Goal: Transaction & Acquisition: Purchase product/service

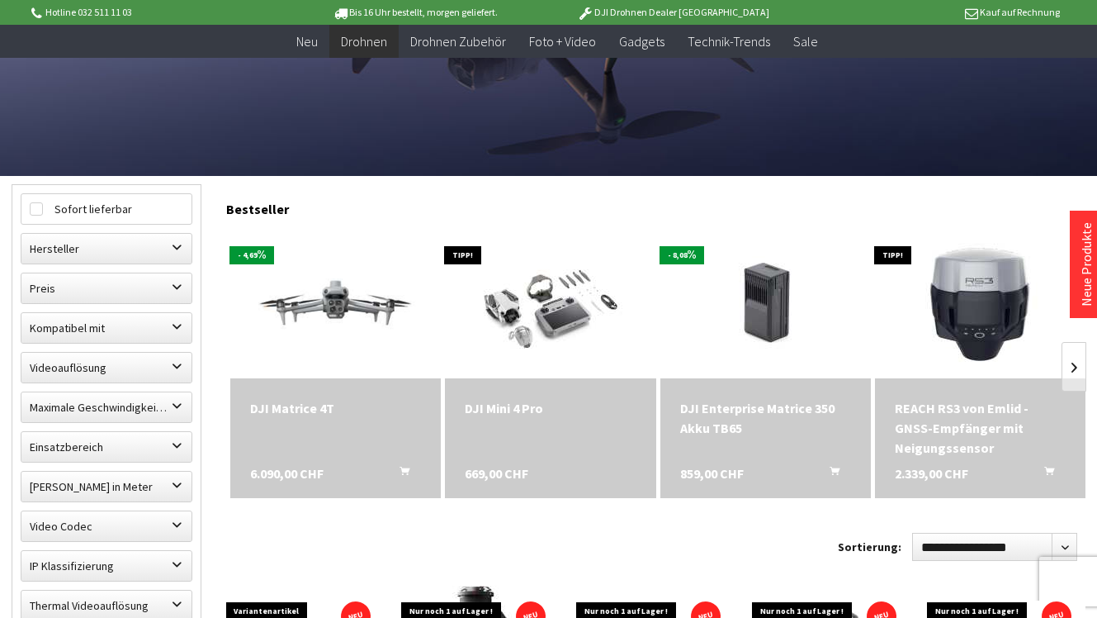
scroll to position [330, 0]
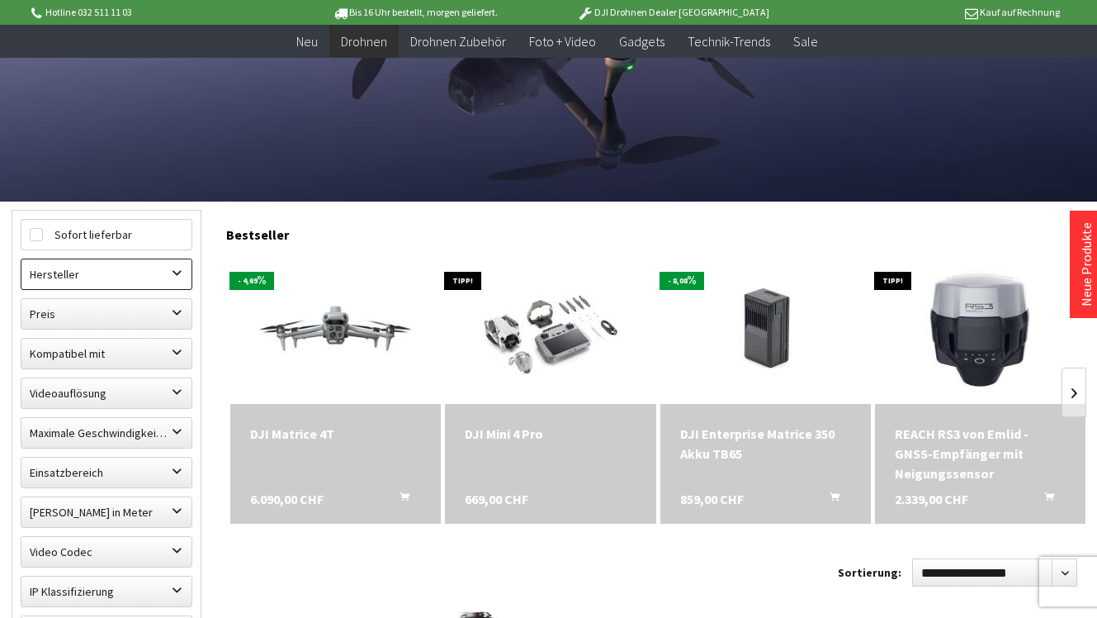
click at [110, 284] on label "Hersteller" at bounding box center [106, 274] width 170 height 30
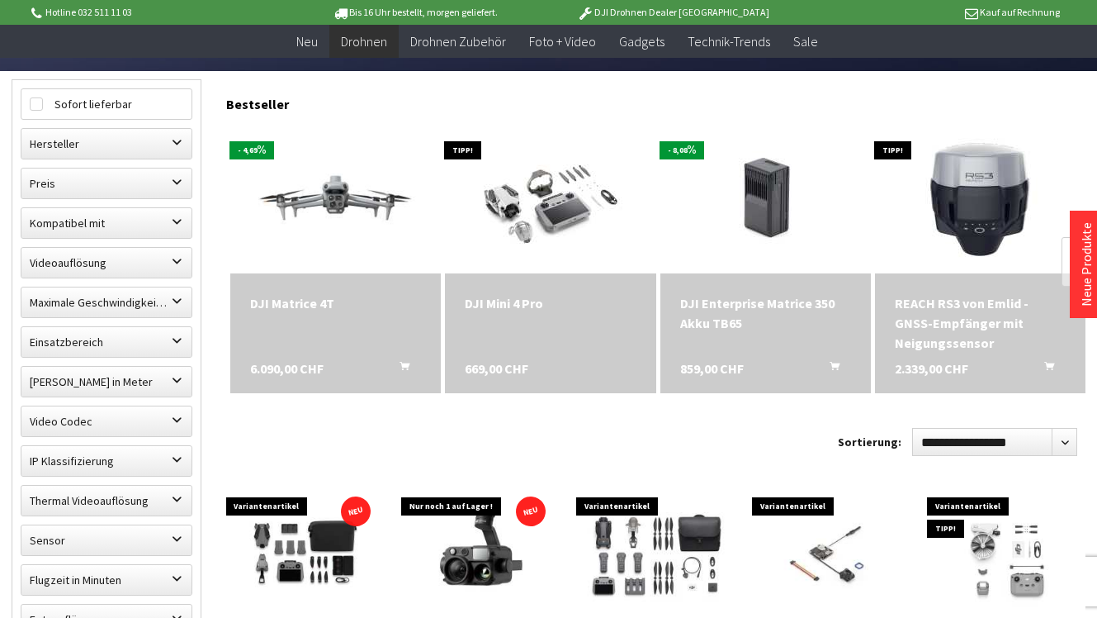
scroll to position [495, 0]
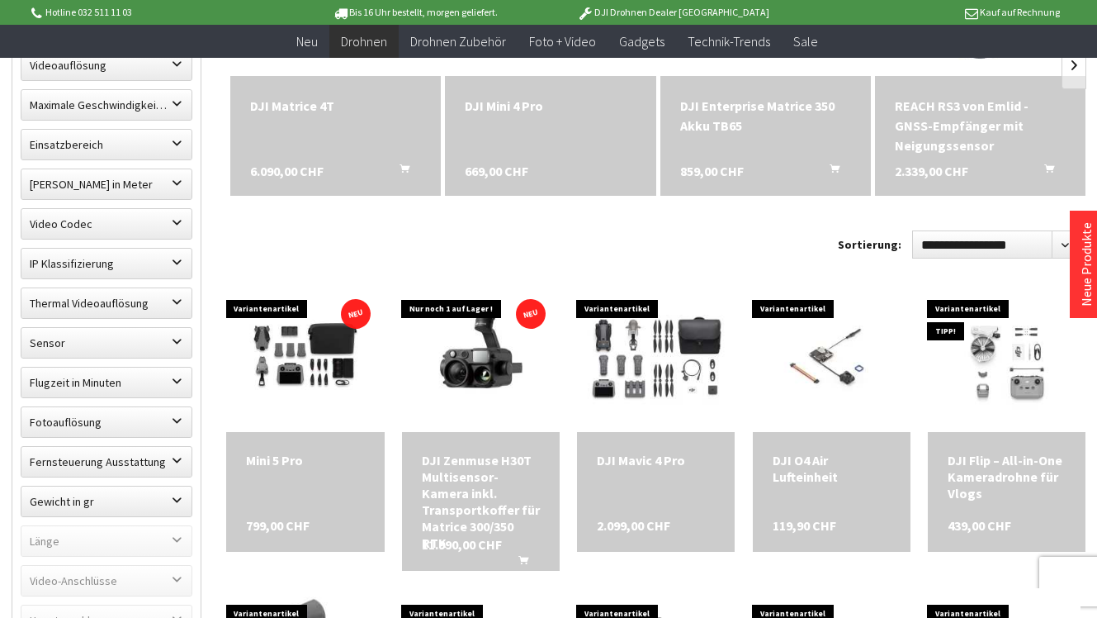
scroll to position [661, 0]
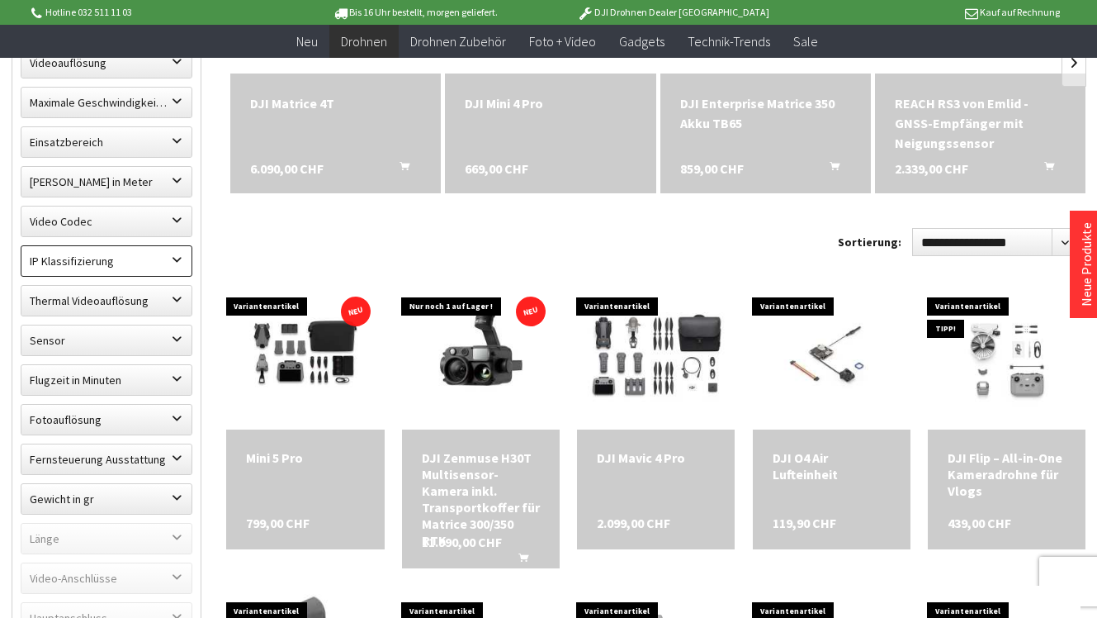
click at [173, 266] on label "IP Klassifizierung" at bounding box center [106, 261] width 170 height 30
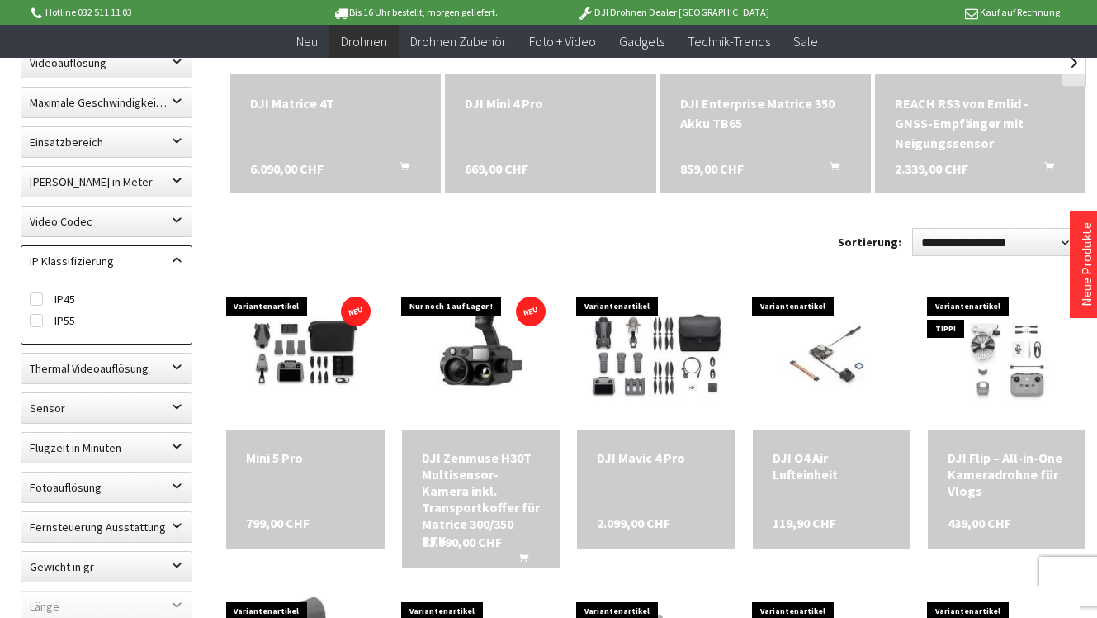
click at [173, 266] on label "IP Klassifizierung" at bounding box center [106, 261] width 170 height 30
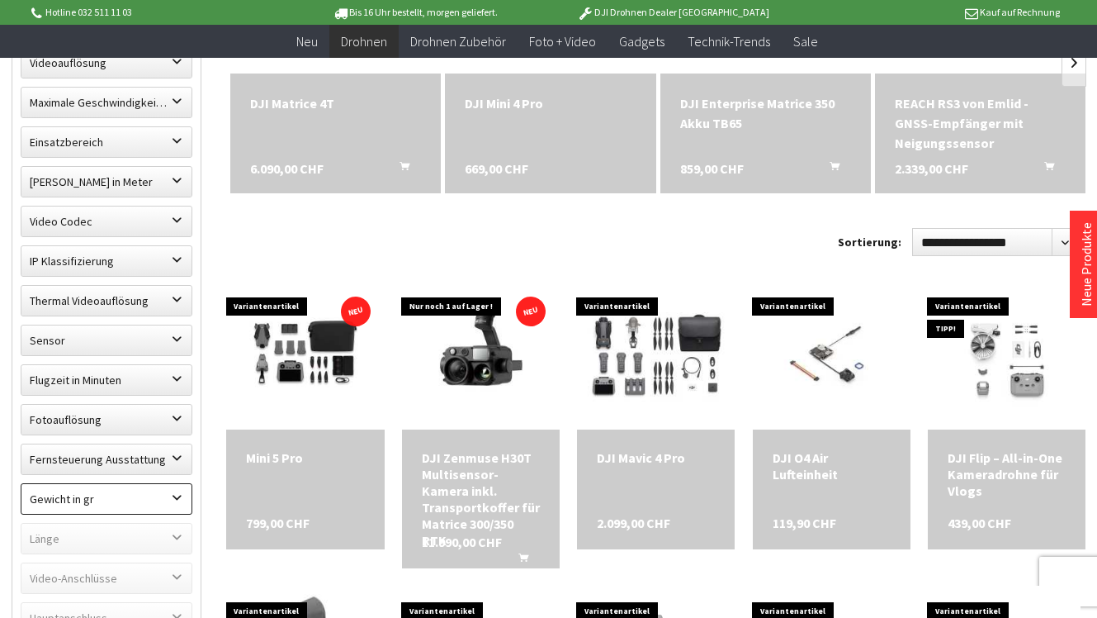
click at [162, 495] on label "Gewicht in gr" at bounding box center [106, 499] width 170 height 30
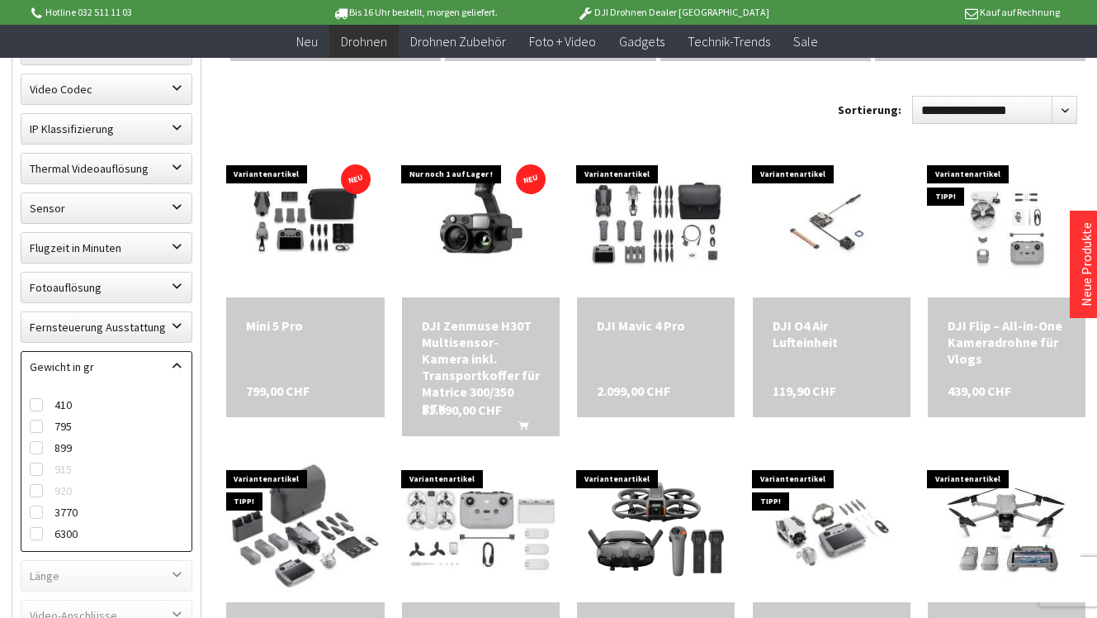
scroll to position [826, 0]
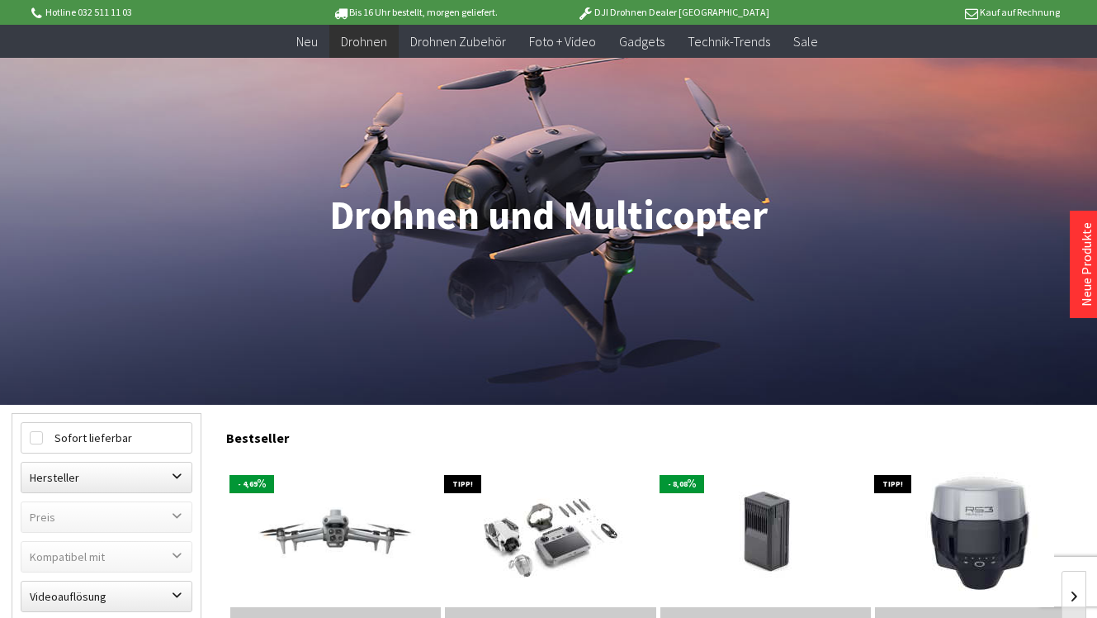
scroll to position [83, 0]
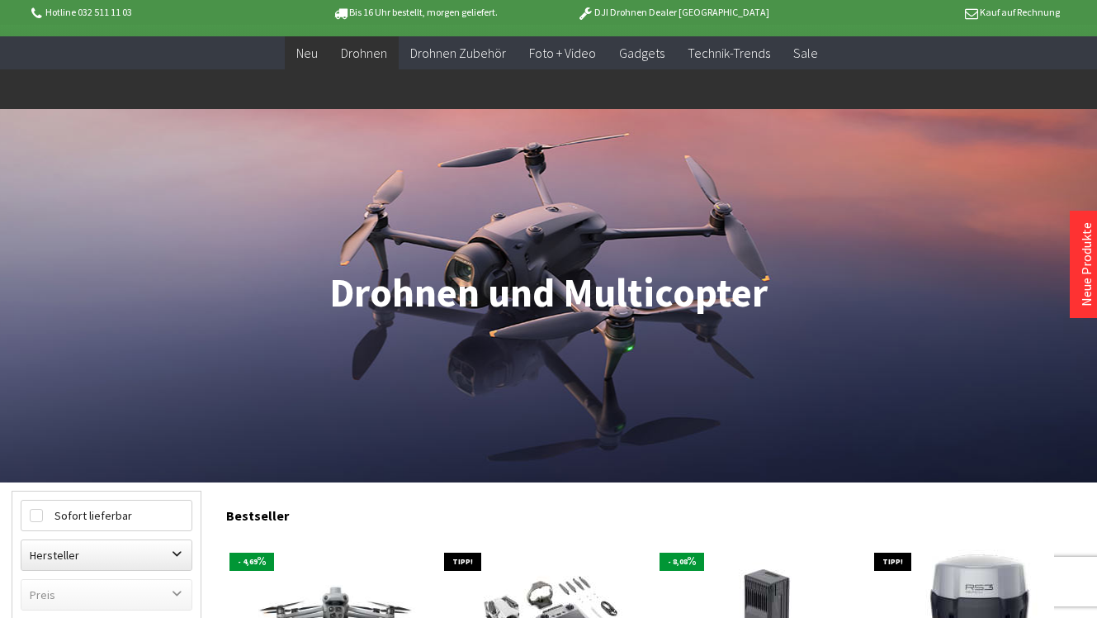
click at [315, 59] on span "Neu" at bounding box center [306, 53] width 21 height 17
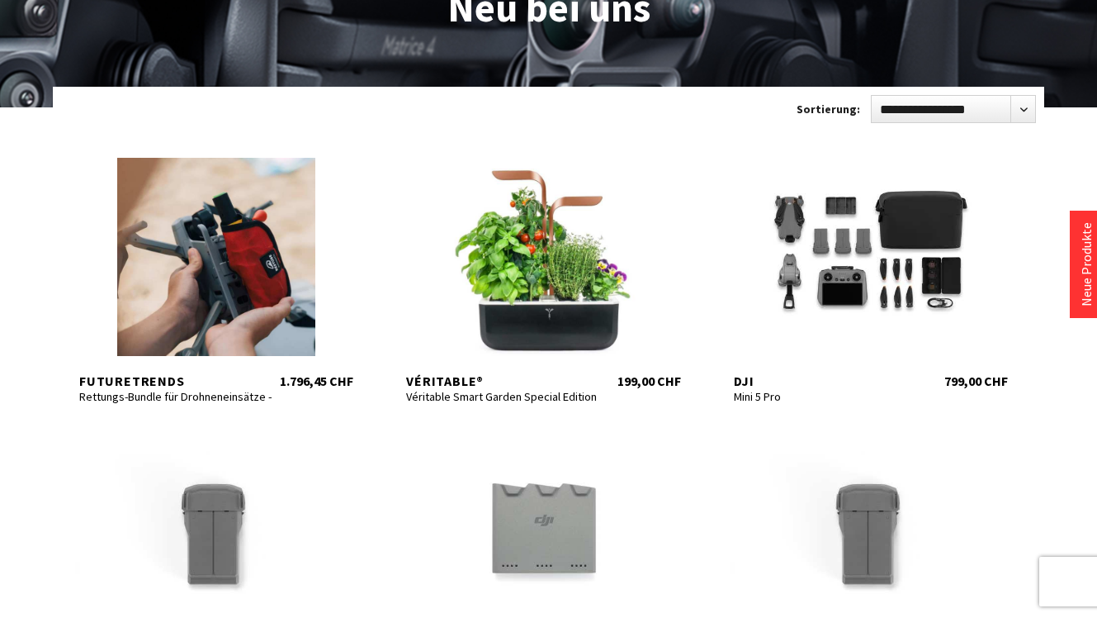
scroll to position [248, 0]
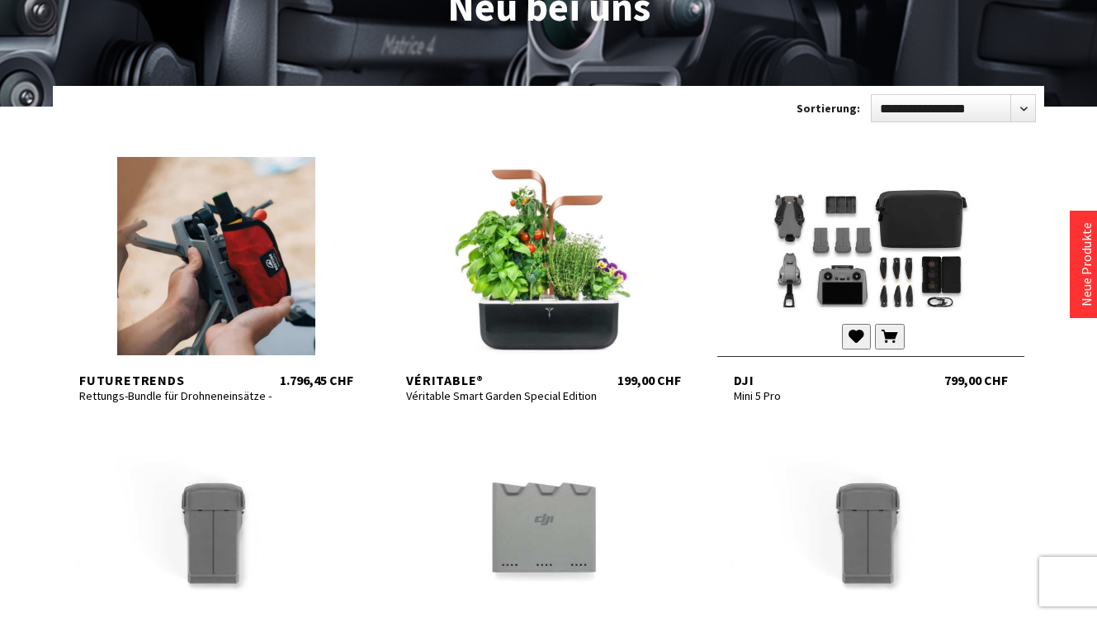
click at [839, 276] on div at bounding box center [871, 256] width 307 height 198
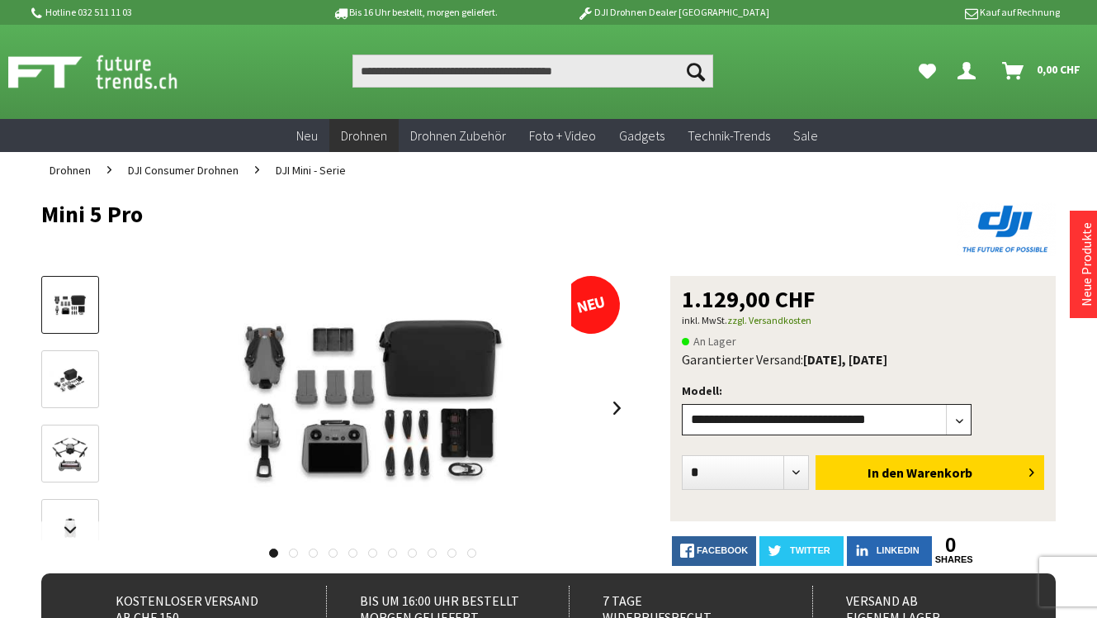
click at [957, 425] on select"] "**********" at bounding box center [827, 419] width 290 height 31
click at [993, 415] on form "**********" at bounding box center [863, 406] width 362 height 79
drag, startPoint x: 685, startPoint y: 298, endPoint x: 737, endPoint y: 301, distance: 51.3
click at [737, 301] on span "1.129,00 CHF" at bounding box center [749, 298] width 134 height 23
click at [964, 426] on select"] "**********" at bounding box center [827, 419] width 290 height 31
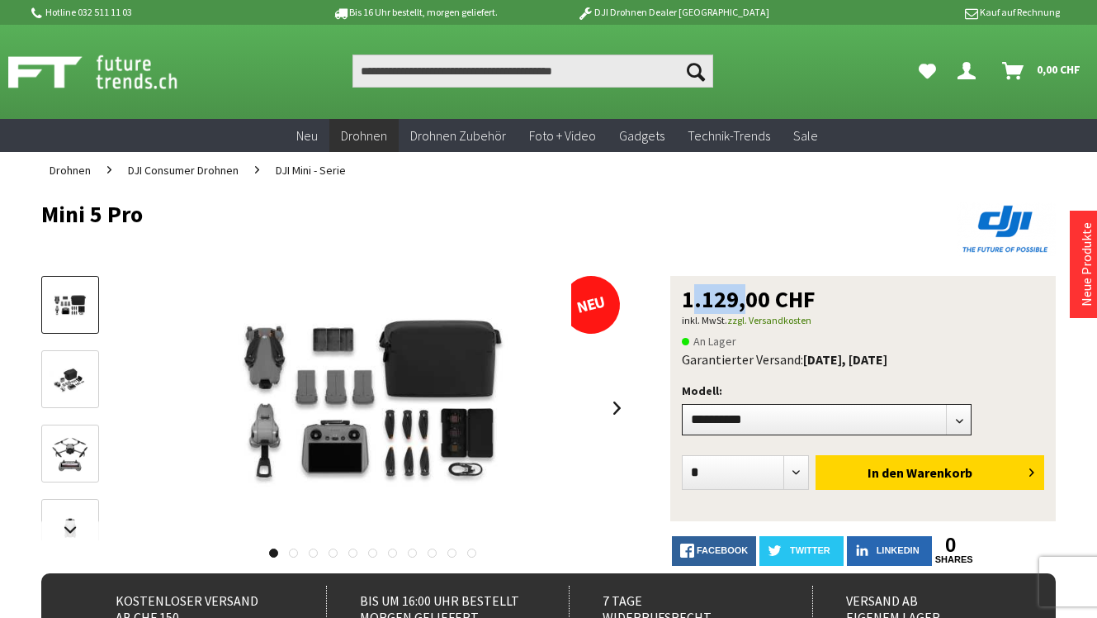
click at [682, 404] on select"] "**********" at bounding box center [827, 419] width 290 height 31
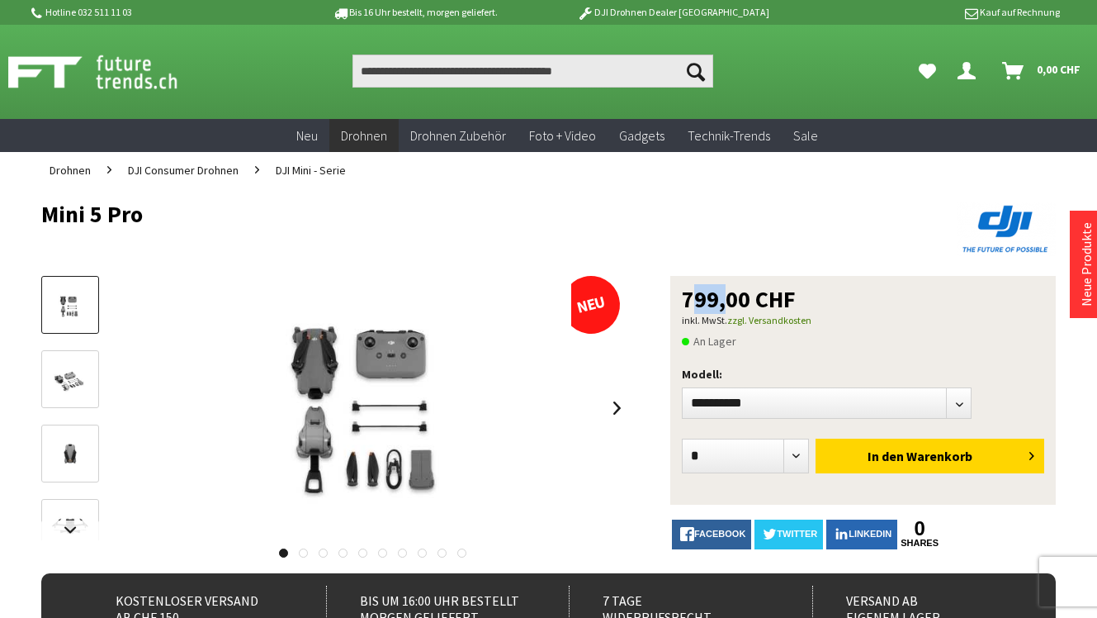
drag, startPoint x: 682, startPoint y: 298, endPoint x: 716, endPoint y: 298, distance: 33.9
click at [716, 298] on span "799,00 CHF" at bounding box center [739, 298] width 114 height 23
click at [958, 403] on select"] "**********" at bounding box center [827, 402] width 290 height 31
click at [682, 387] on select"] "**********" at bounding box center [827, 402] width 290 height 31
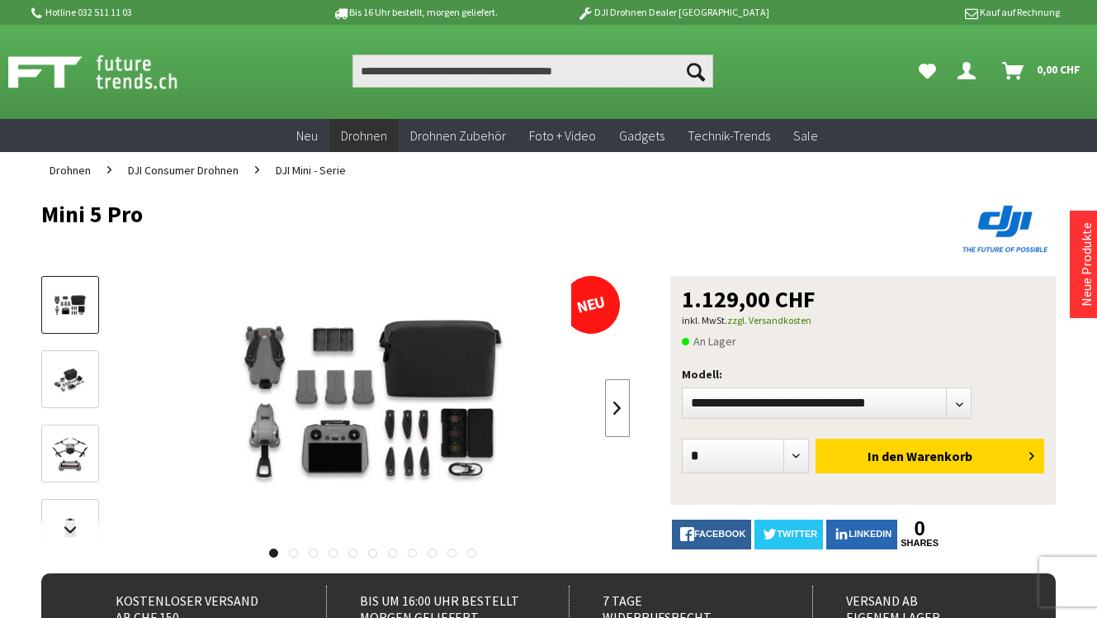
click at [613, 410] on link at bounding box center [617, 408] width 25 height 58
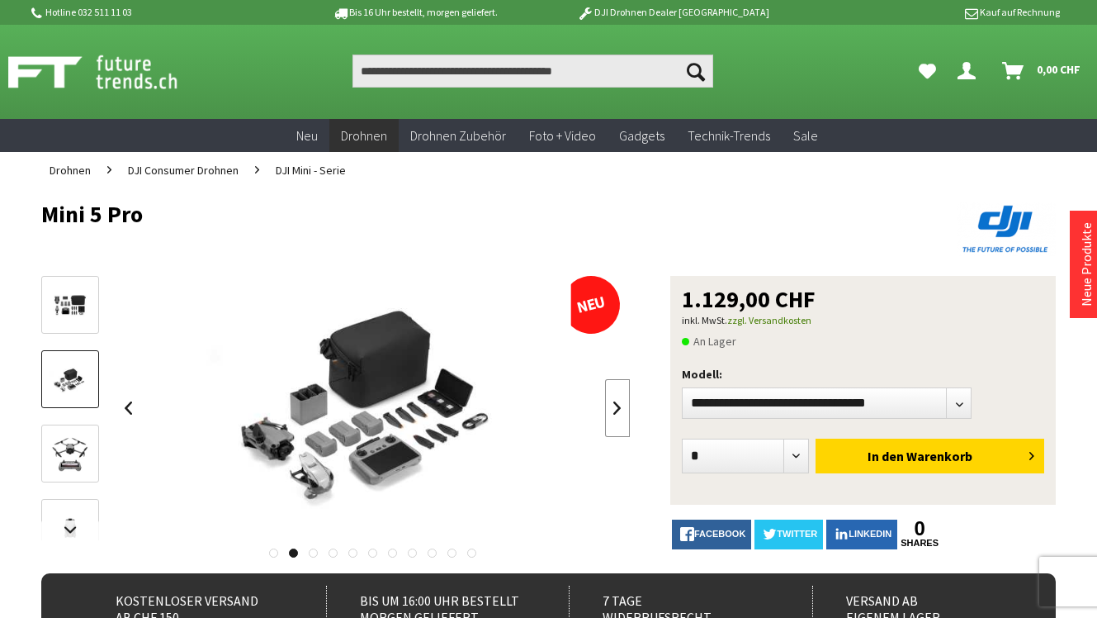
click at [613, 410] on link at bounding box center [617, 408] width 25 height 58
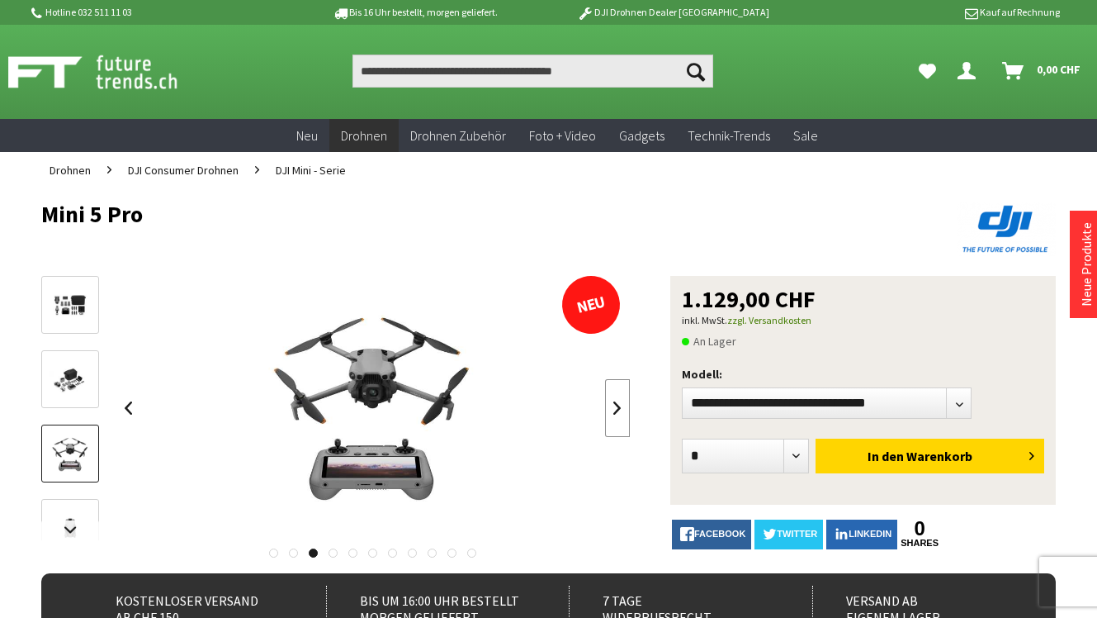
click at [613, 410] on link at bounding box center [617, 408] width 25 height 58
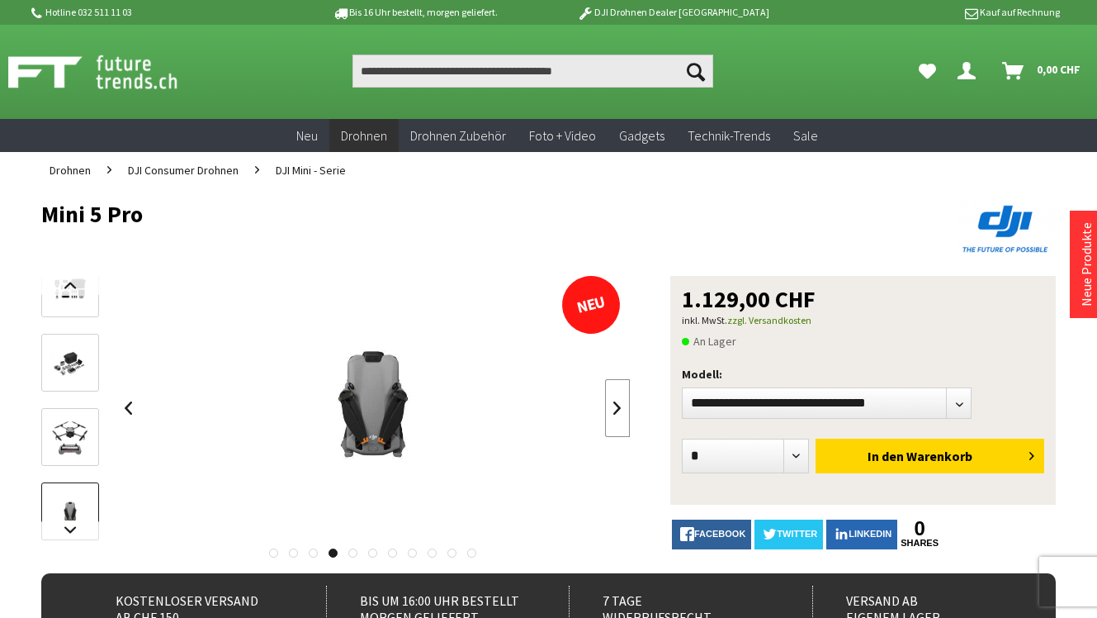
click at [613, 410] on link at bounding box center [617, 408] width 25 height 58
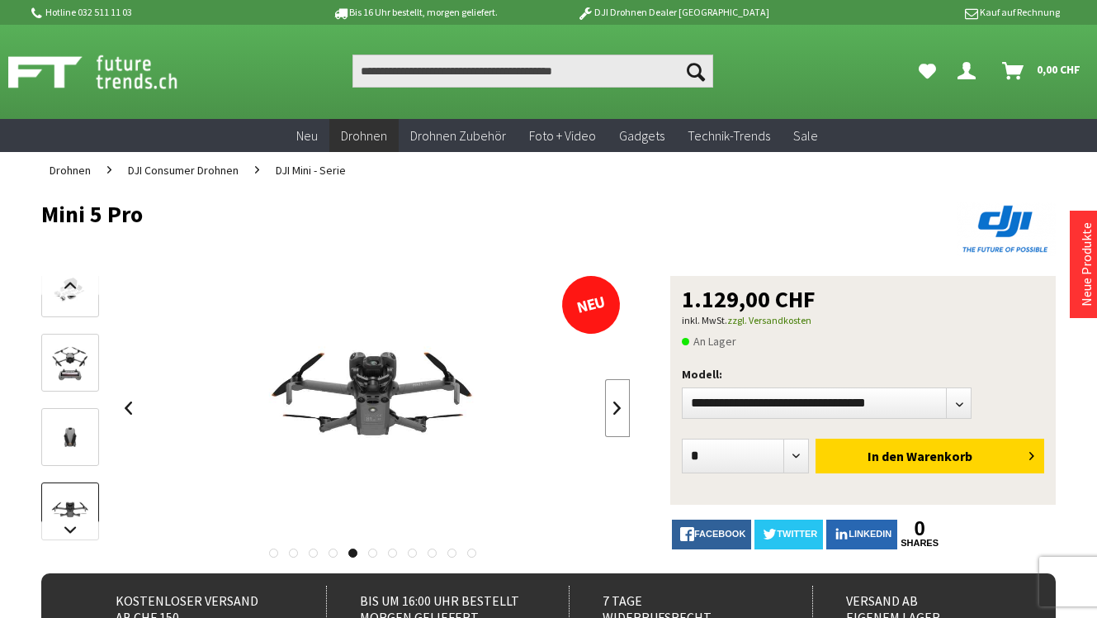
click at [613, 410] on link at bounding box center [617, 408] width 25 height 58
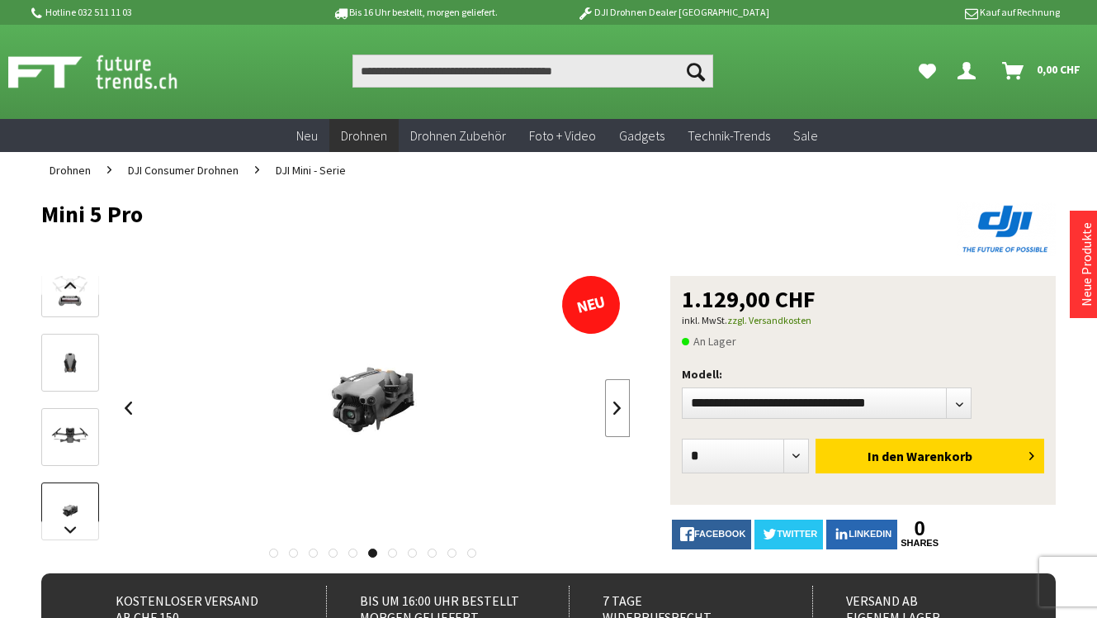
click at [613, 410] on link at bounding box center [617, 408] width 25 height 58
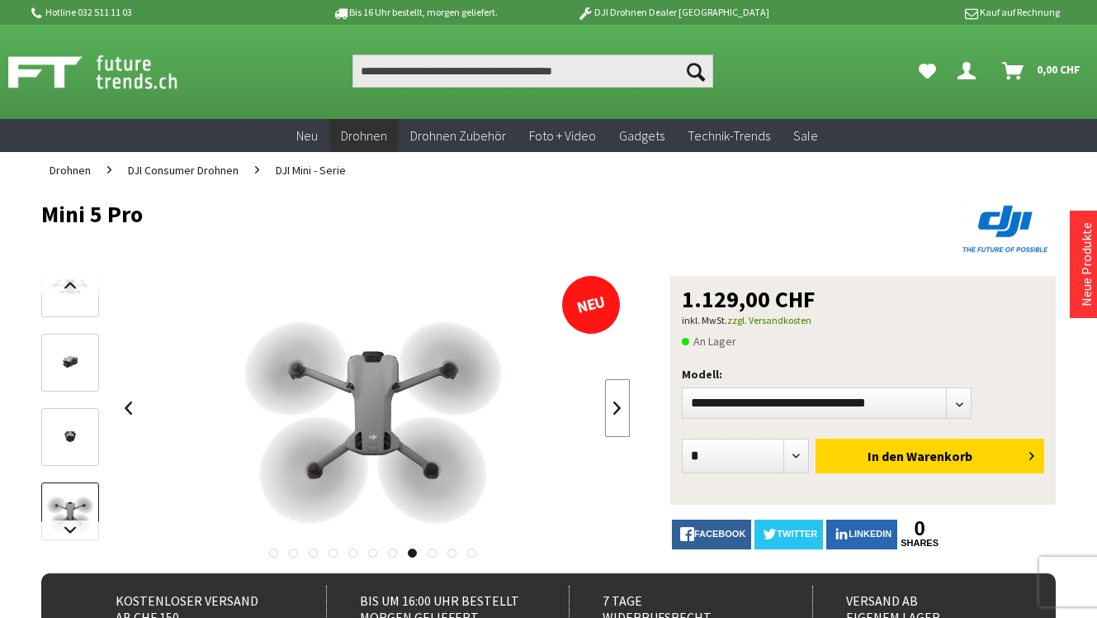
click at [613, 410] on link at bounding box center [617, 408] width 25 height 58
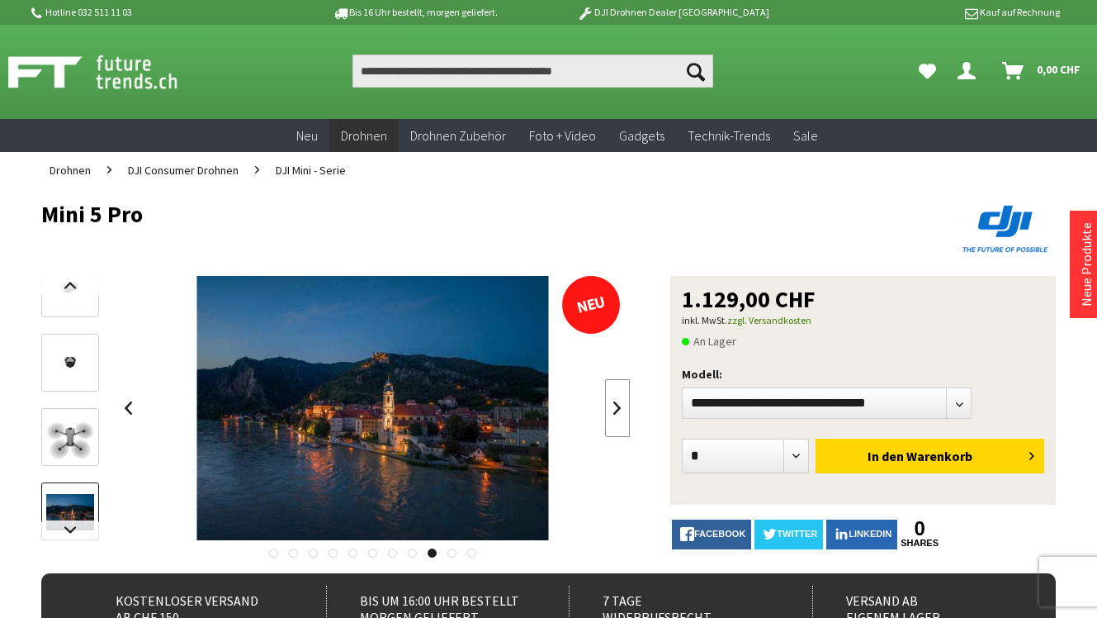
click at [613, 410] on link at bounding box center [617, 408] width 25 height 58
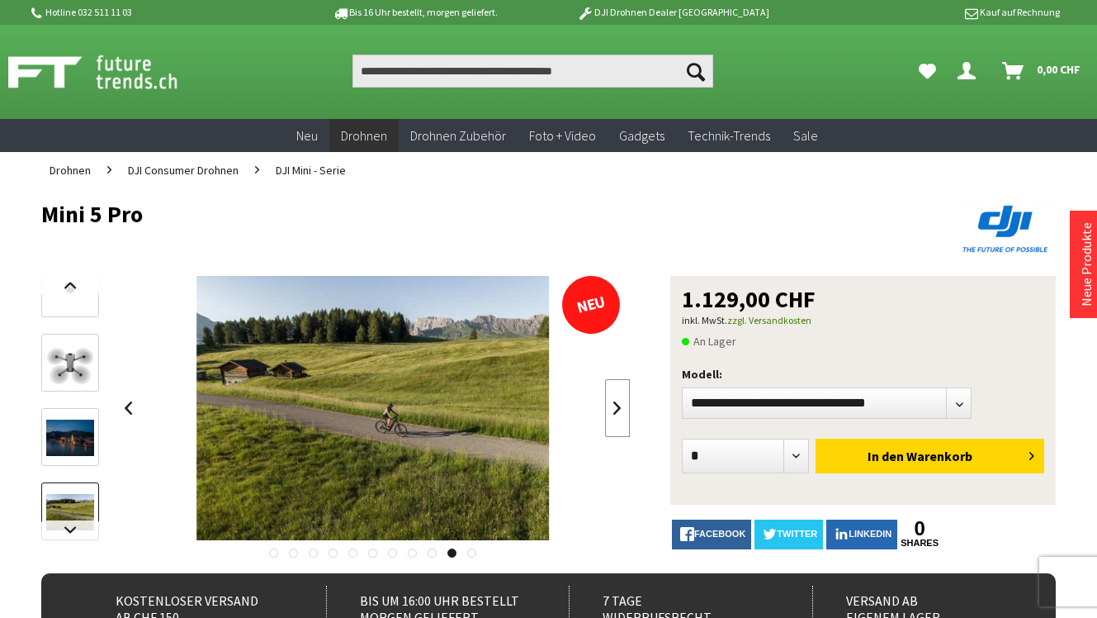
click at [613, 410] on link at bounding box center [617, 408] width 25 height 58
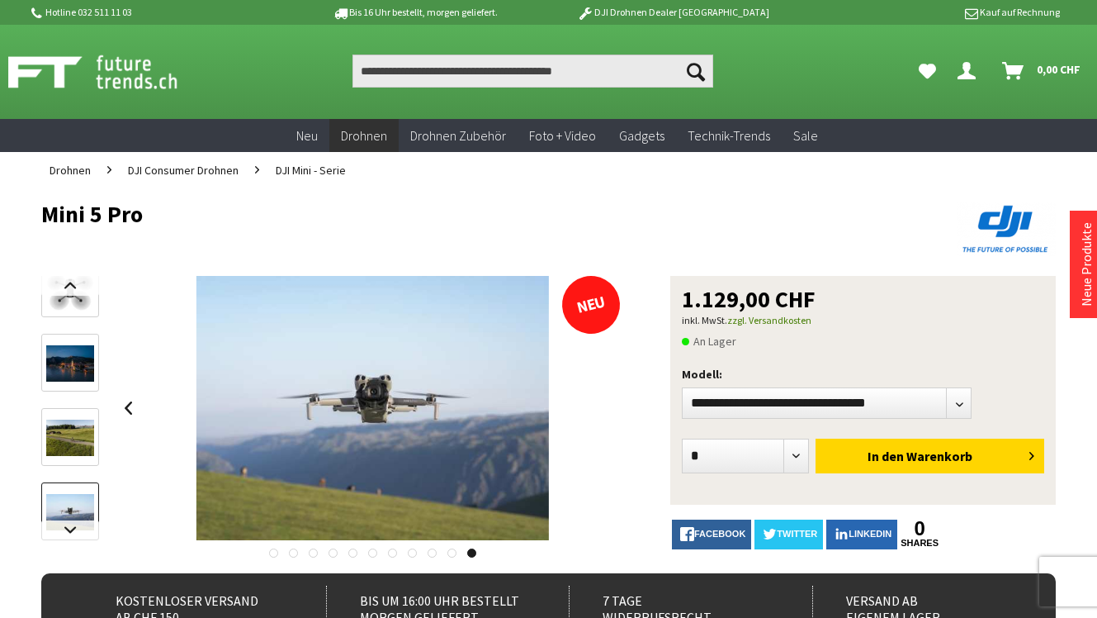
click at [613, 410] on div at bounding box center [373, 408] width 514 height 264
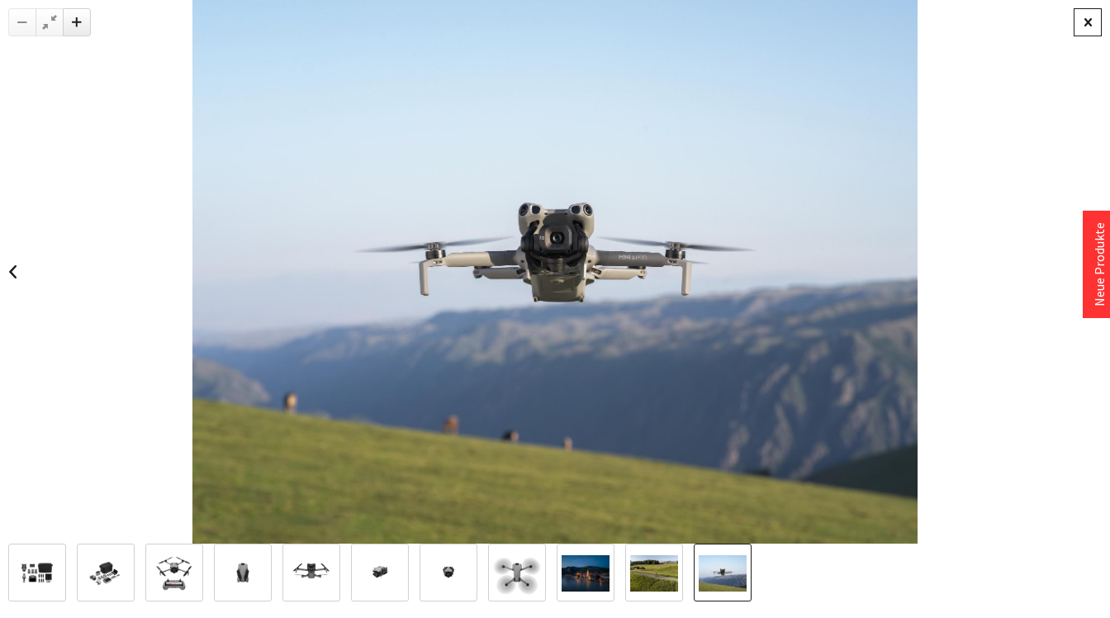
click at [1096, 23] on div at bounding box center [1087, 22] width 28 height 28
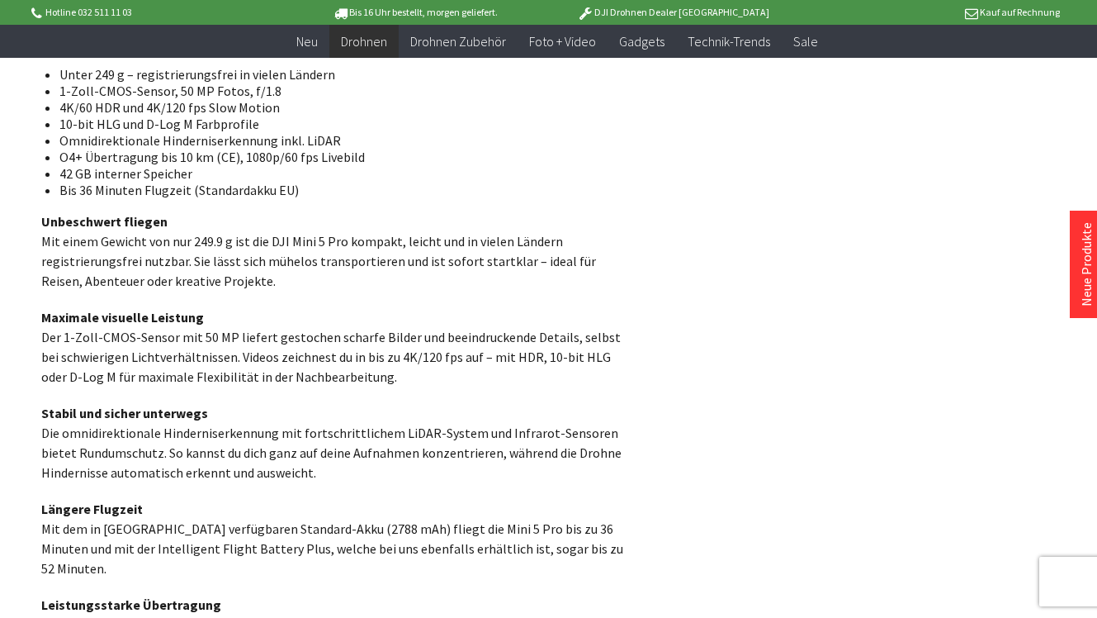
scroll to position [1239, 0]
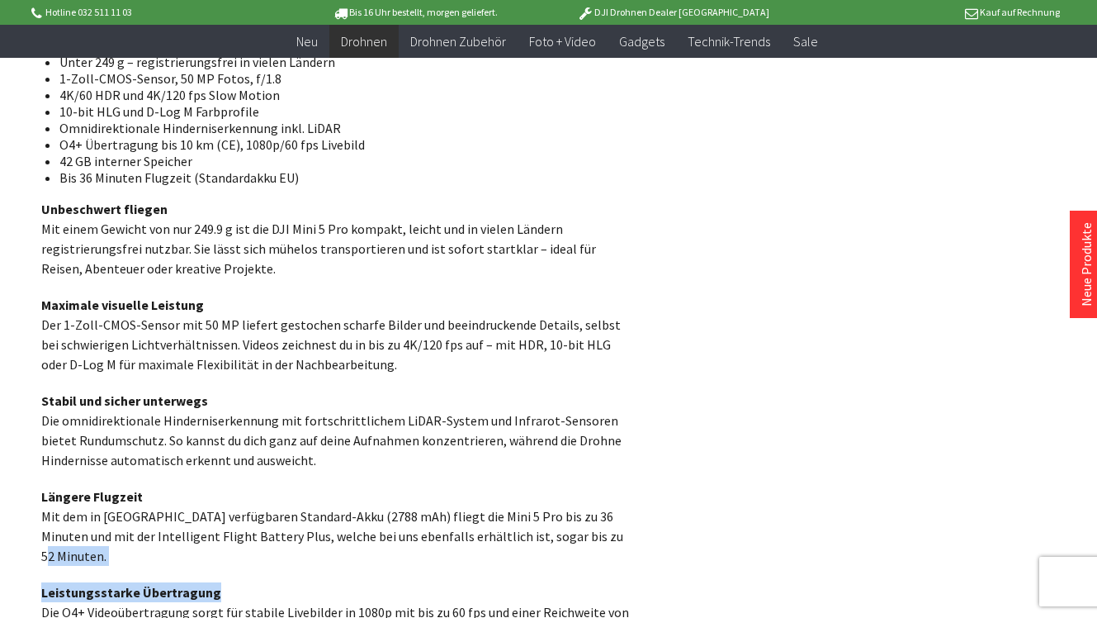
drag, startPoint x: 570, startPoint y: 538, endPoint x: 480, endPoint y: 547, distance: 90.5
drag, startPoint x: 480, startPoint y: 547, endPoint x: 439, endPoint y: 547, distance: 40.5
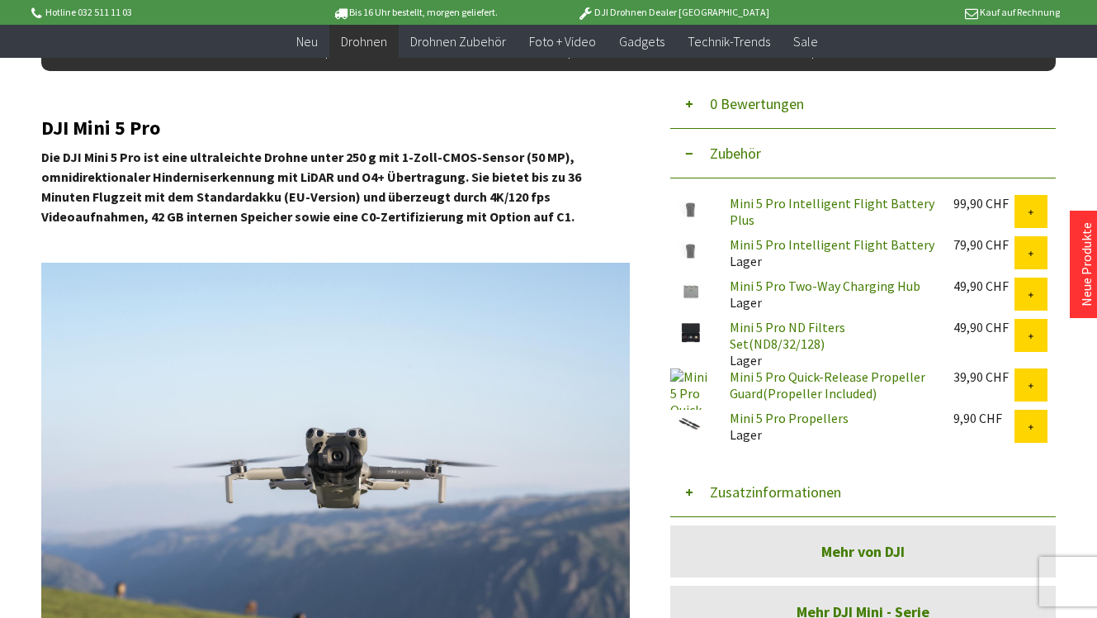
scroll to position [413, 0]
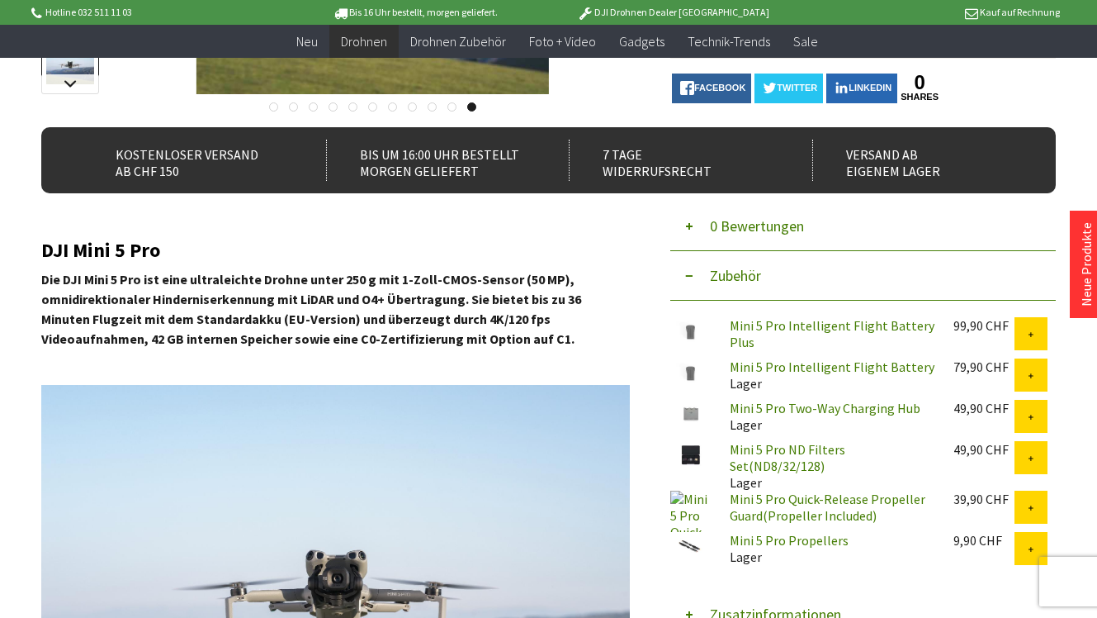
click at [822, 329] on link "Mini 5 Pro Intelligent Flight Battery Plus" at bounding box center [832, 333] width 205 height 33
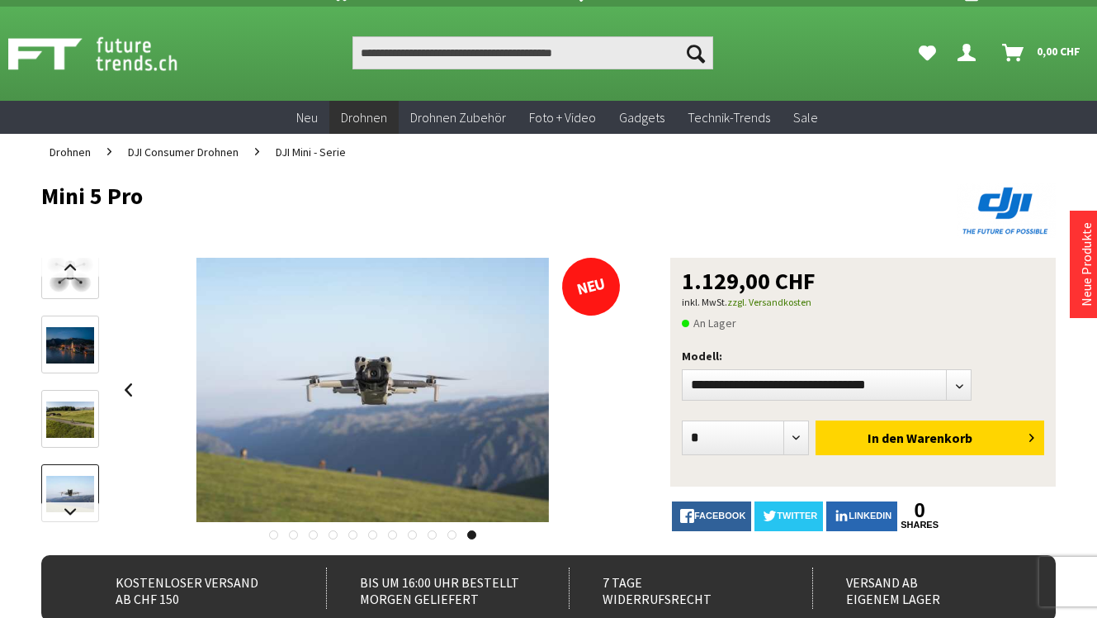
scroll to position [0, 0]
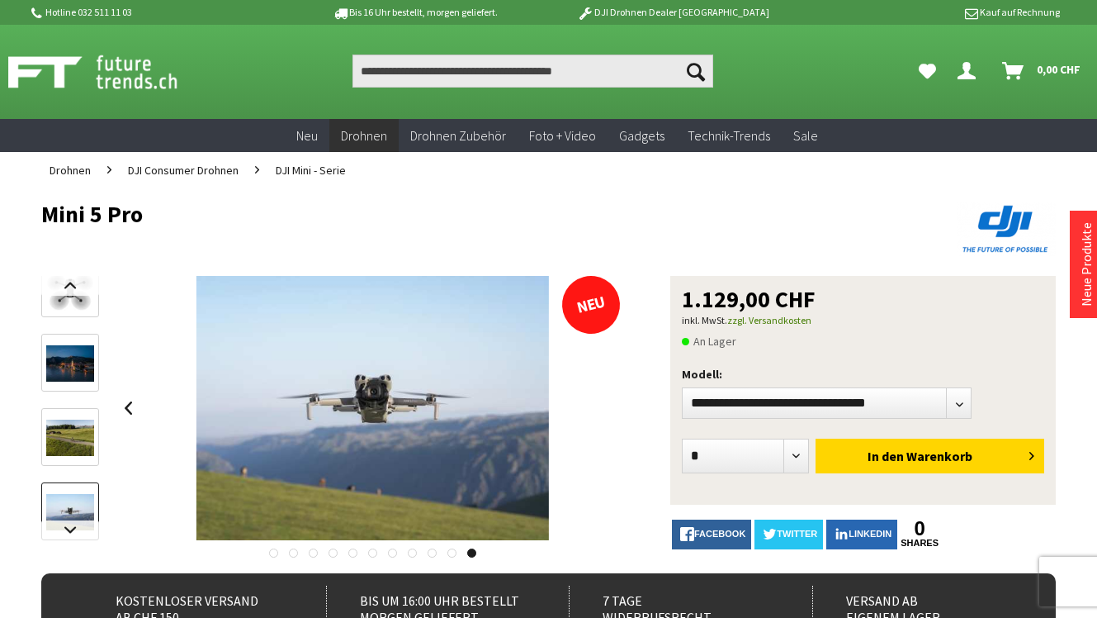
drag, startPoint x: 43, startPoint y: 212, endPoint x: 140, endPoint y: 220, distance: 96.9
click at [140, 220] on h1 "Mini 5 Pro" at bounding box center [447, 213] width 812 height 25
copy h1 "Mini 5 Pro"
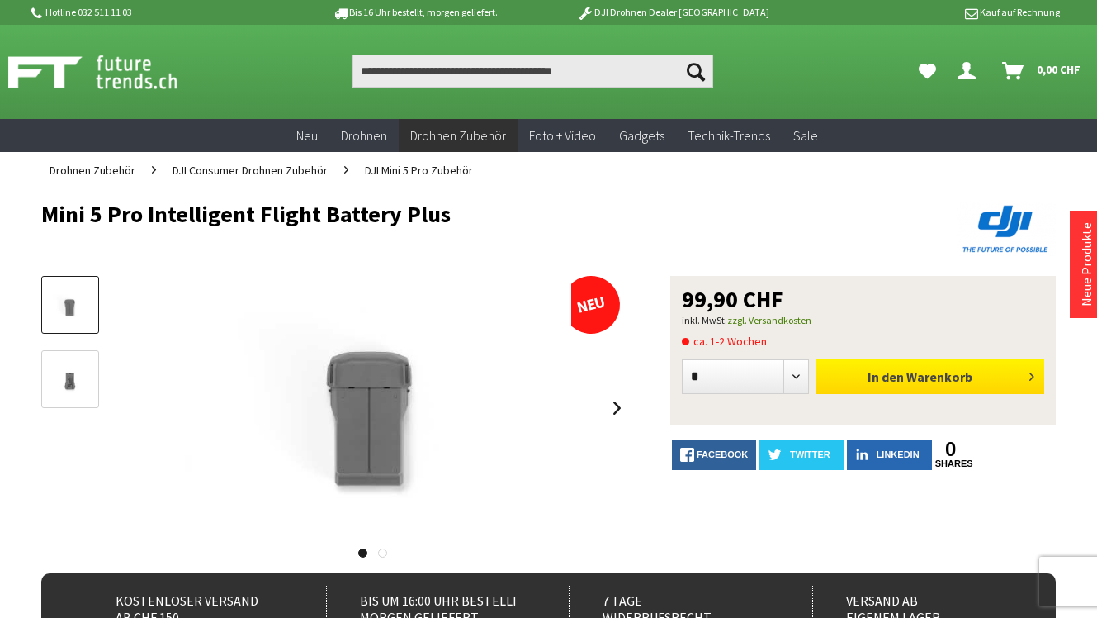
click at [1039, 376] on button "In den Warenkorb" at bounding box center [930, 376] width 229 height 35
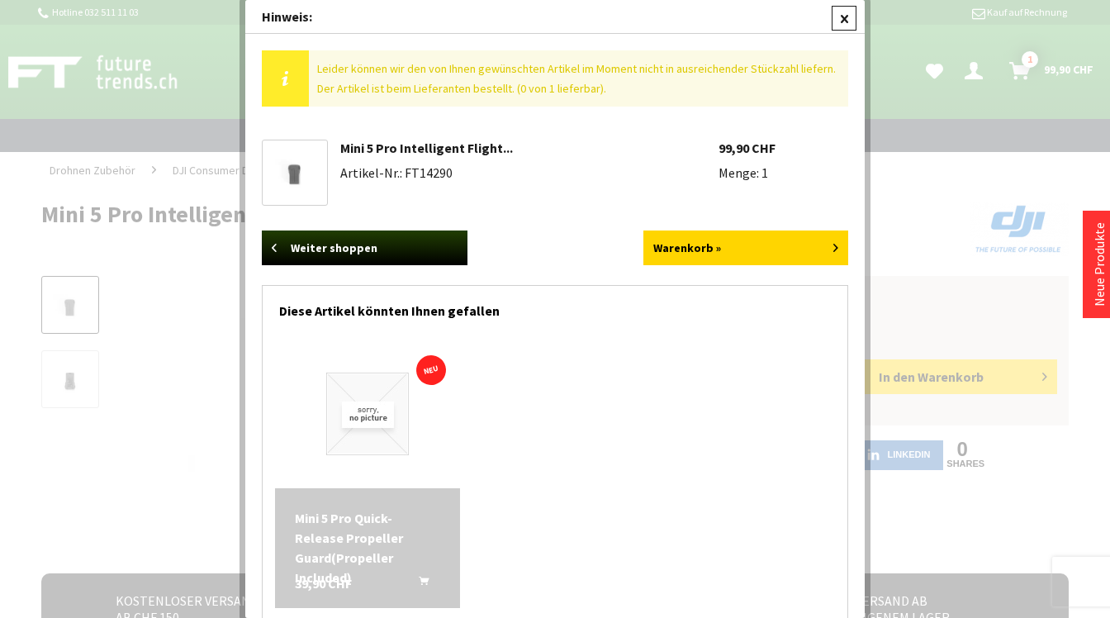
click at [838, 27] on div at bounding box center [843, 18] width 25 height 25
